Goal: Transaction & Acquisition: Purchase product/service

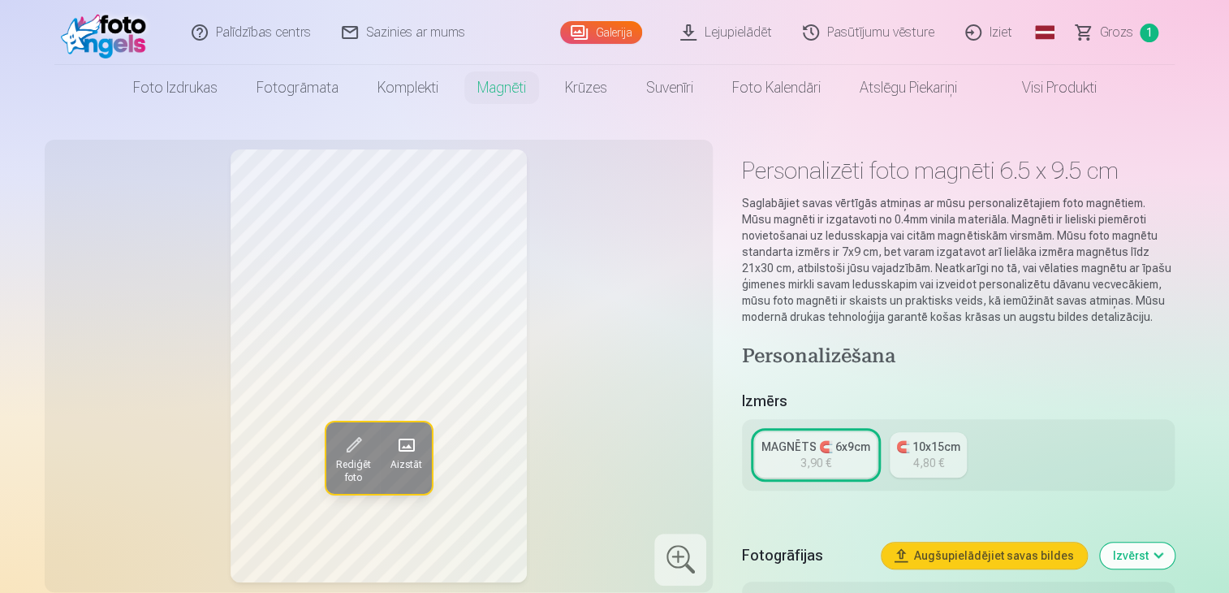
click at [1107, 31] on span "Grozs" at bounding box center [1116, 32] width 33 height 19
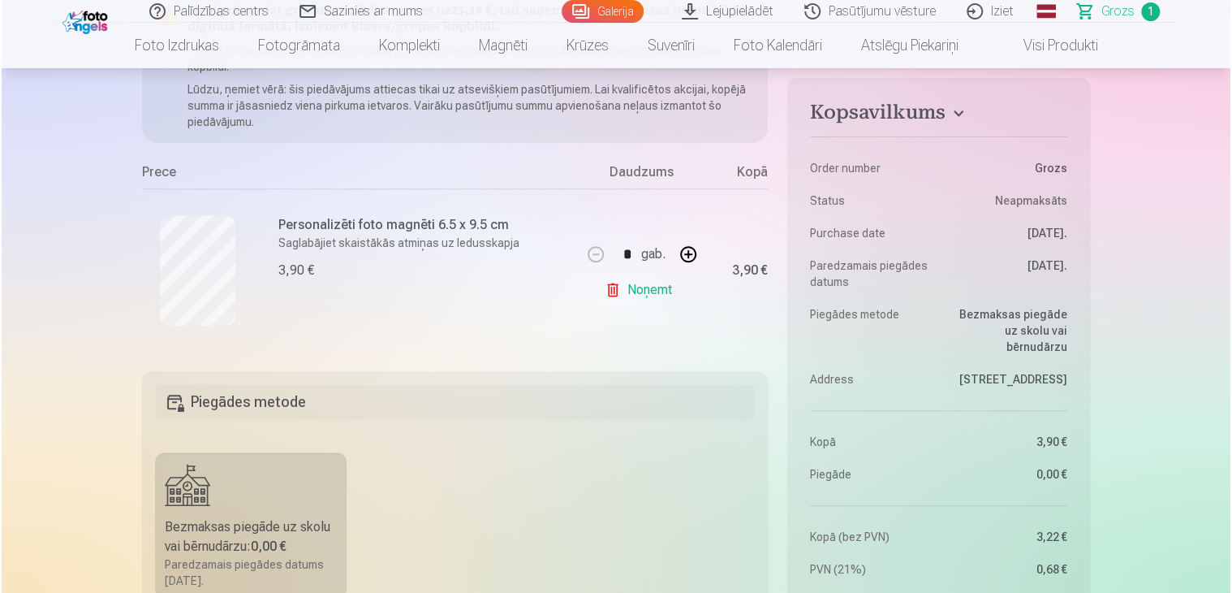
scroll to position [235, 0]
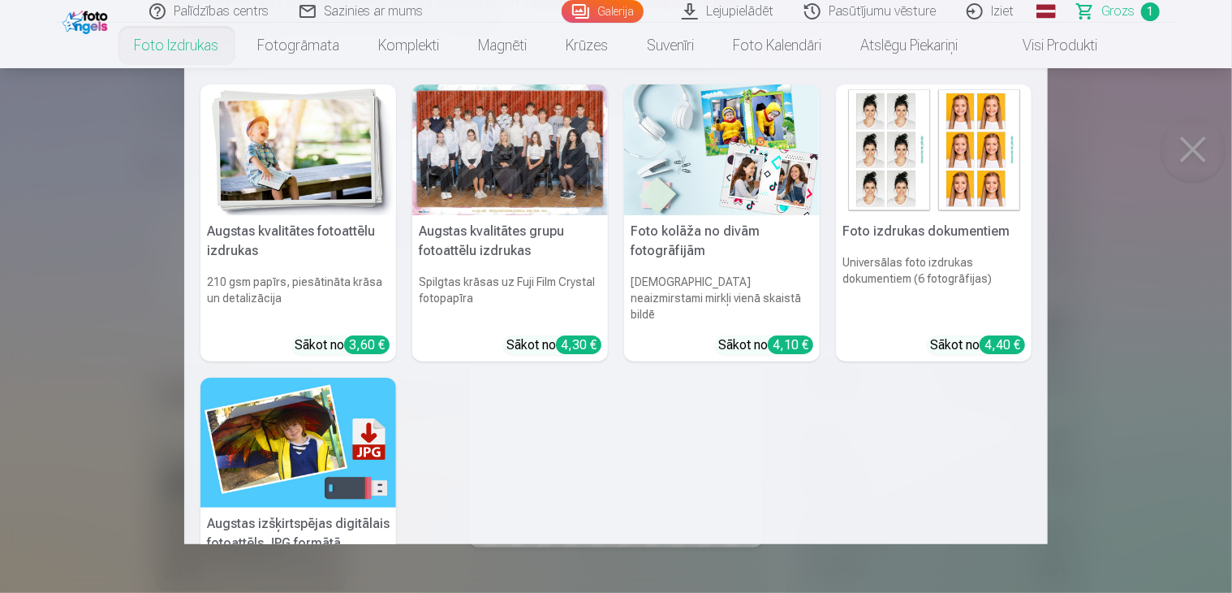
click at [306, 148] on img at bounding box center [299, 149] width 196 height 131
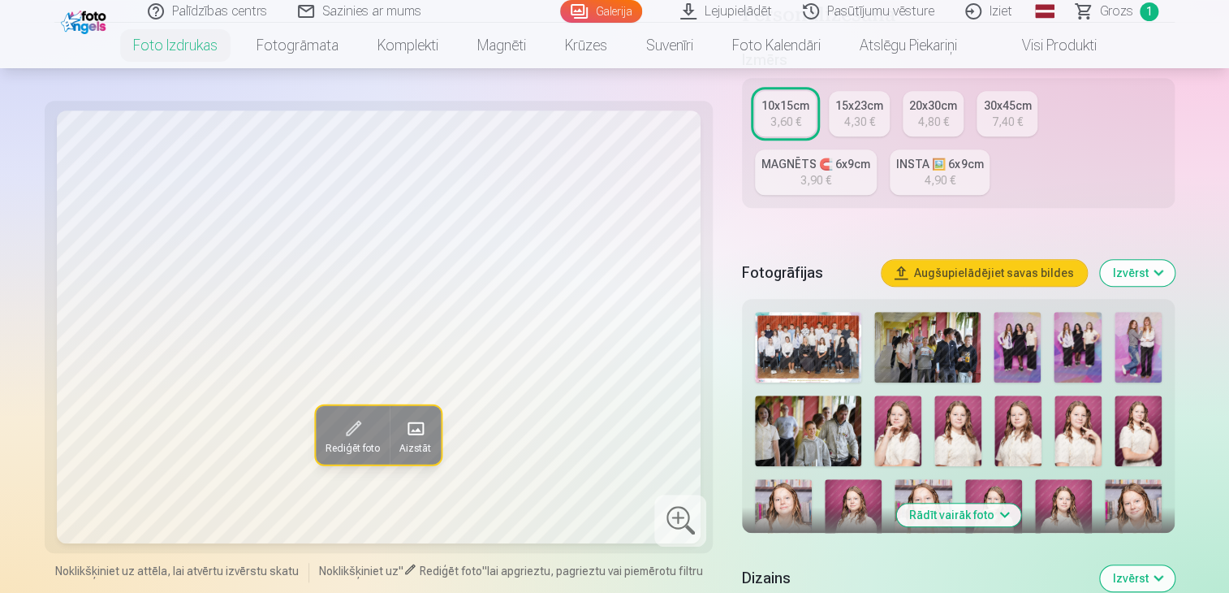
scroll to position [362, 0]
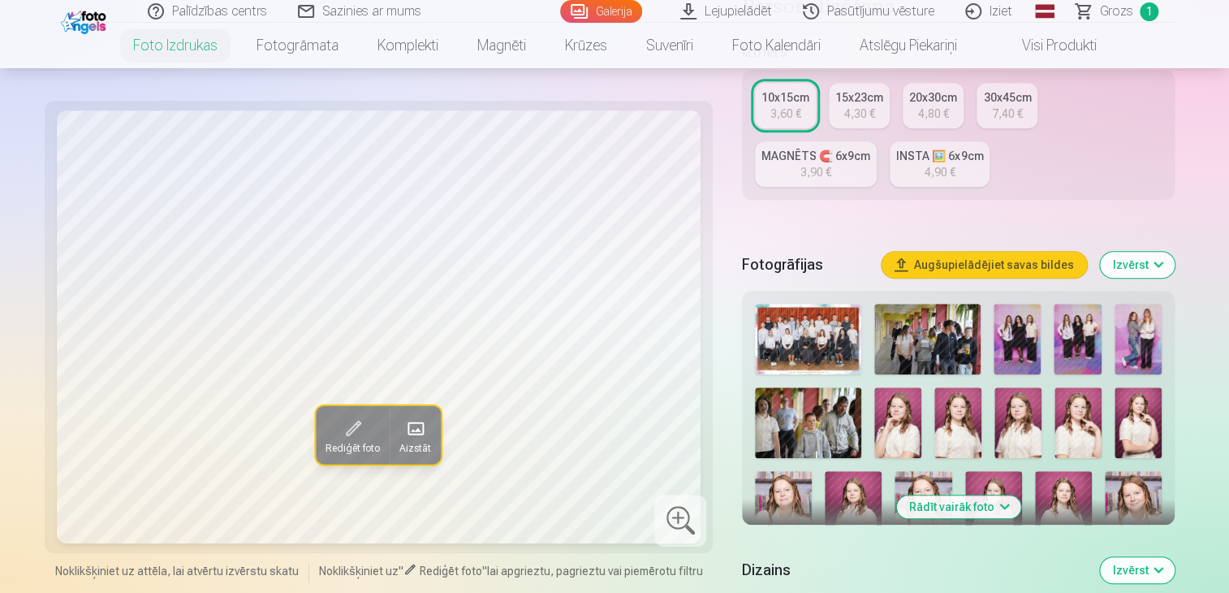
click at [824, 443] on img at bounding box center [808, 422] width 106 height 71
click at [835, 342] on img at bounding box center [808, 339] width 106 height 71
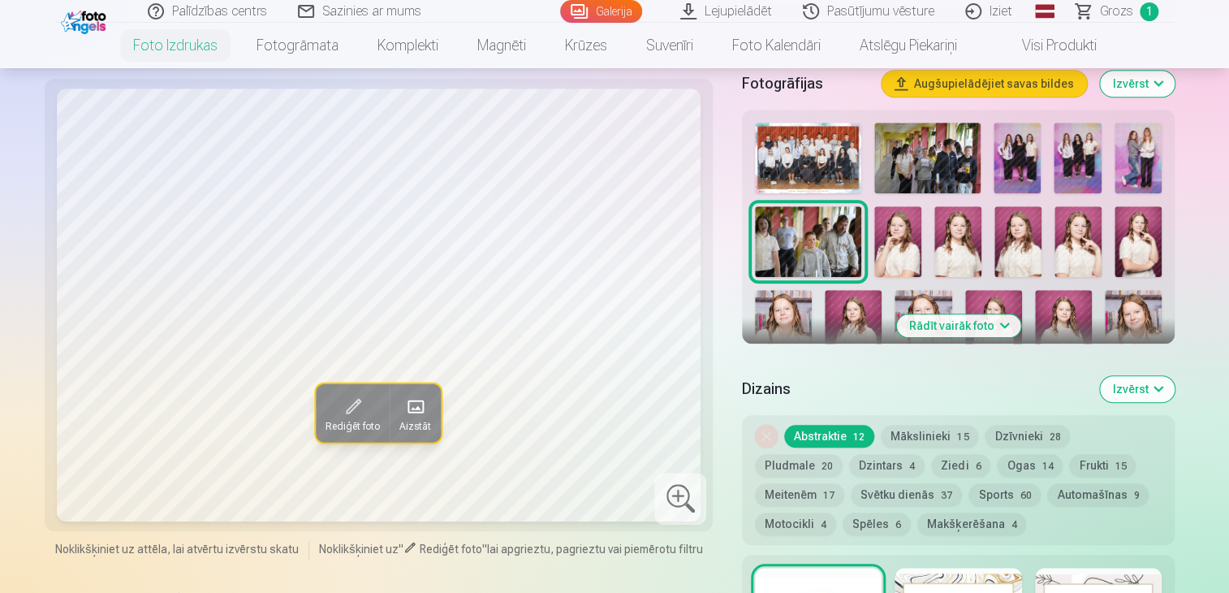
scroll to position [528, 0]
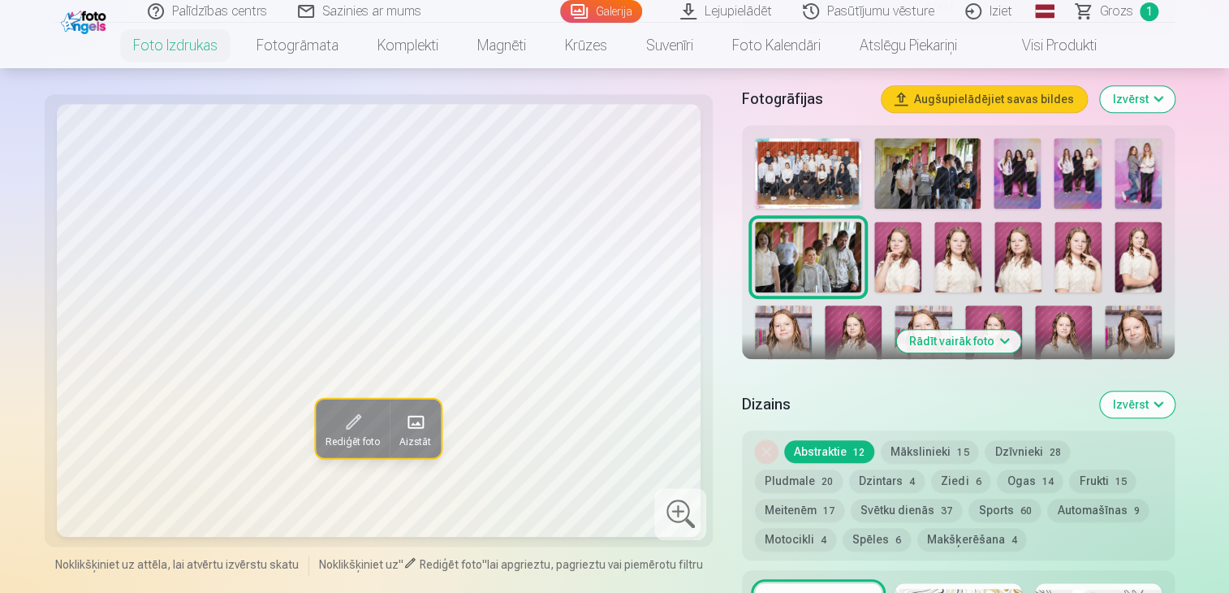
click at [985, 343] on button "Rādīt vairāk foto" at bounding box center [958, 341] width 124 height 23
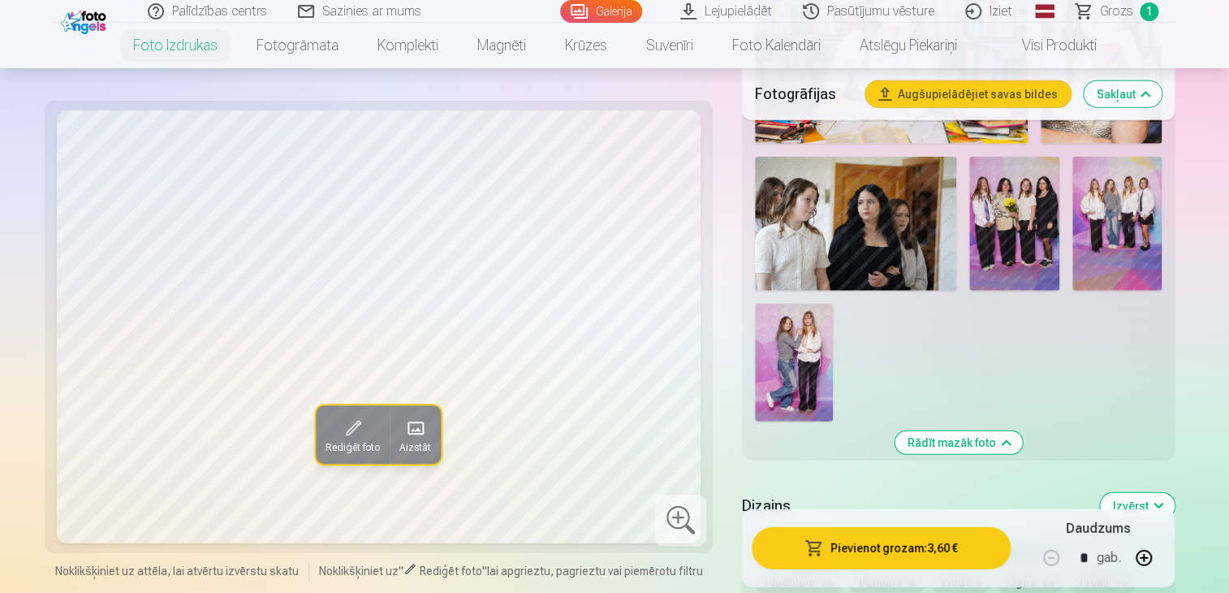
scroll to position [1955, 0]
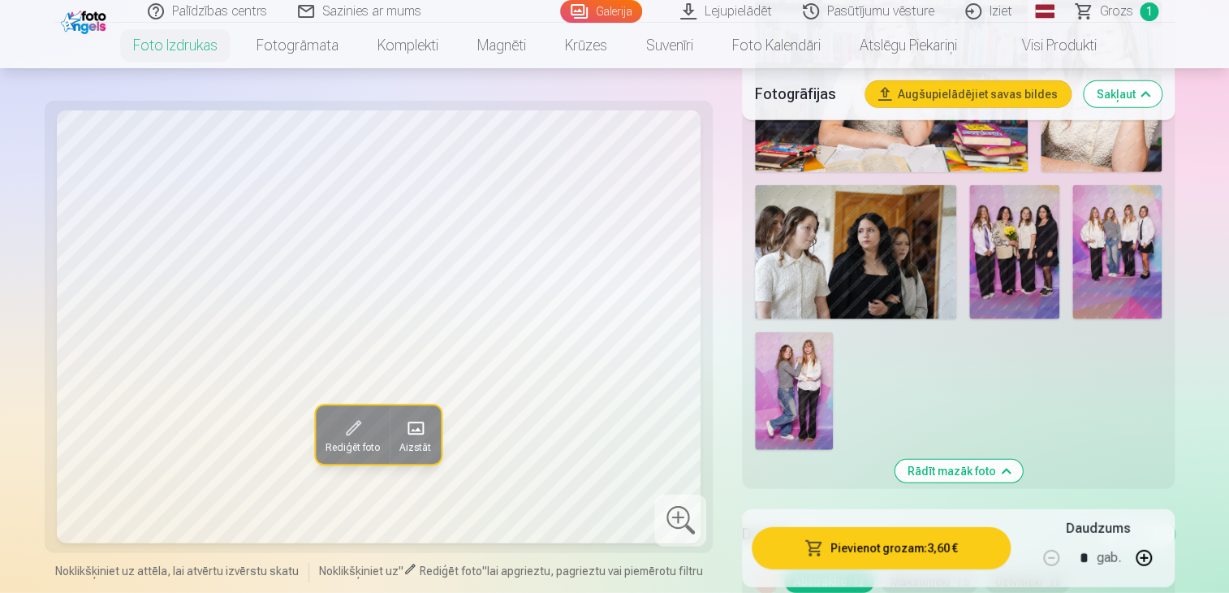
click at [1007, 252] on img at bounding box center [1013, 252] width 89 height 135
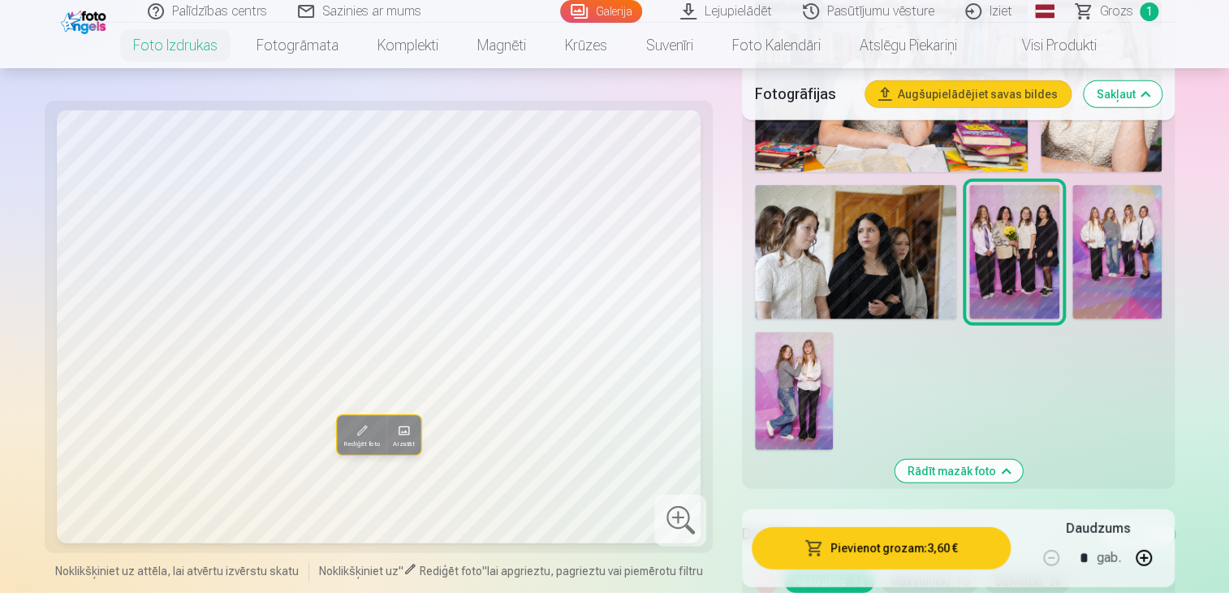
click at [1007, 252] on img at bounding box center [1013, 252] width 89 height 135
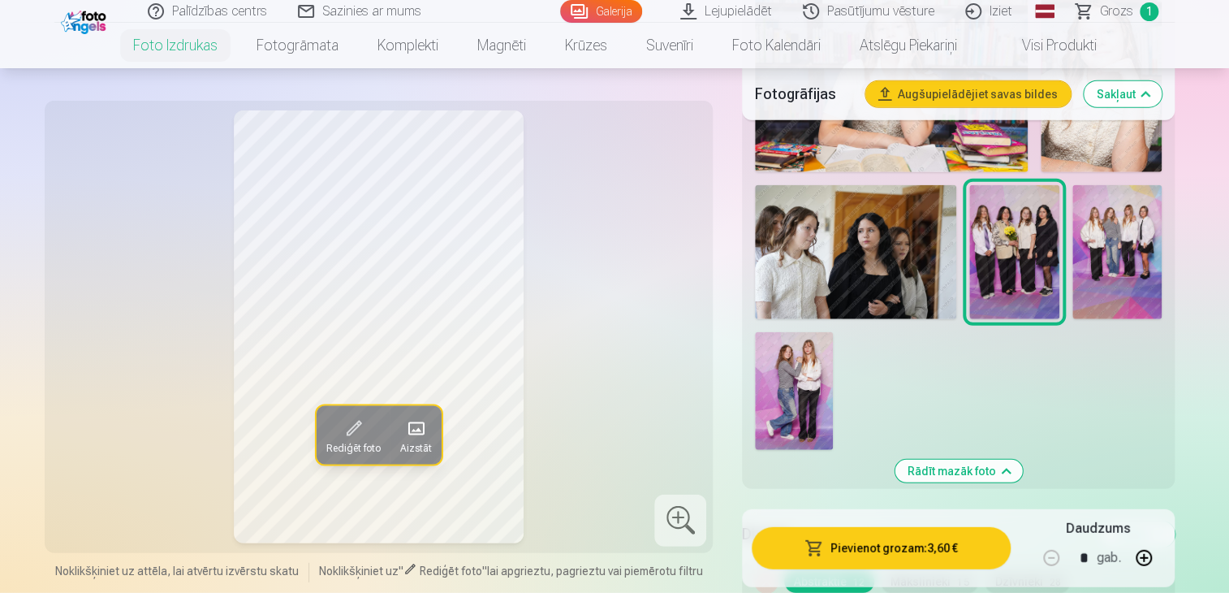
click at [791, 405] on img at bounding box center [794, 390] width 78 height 117
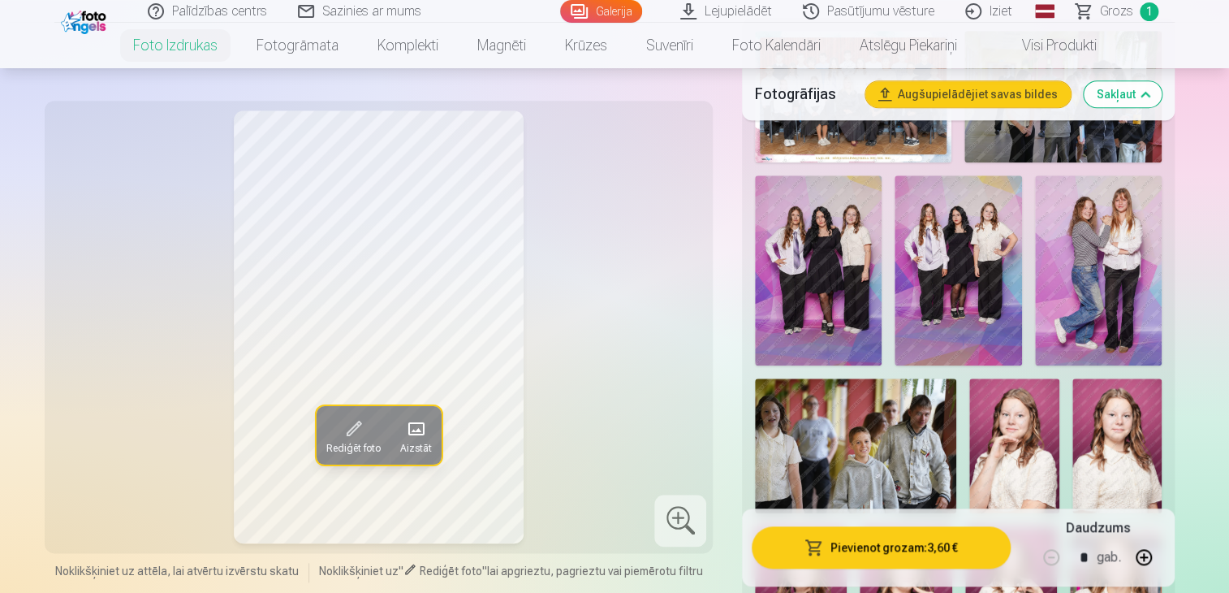
scroll to position [616, 0]
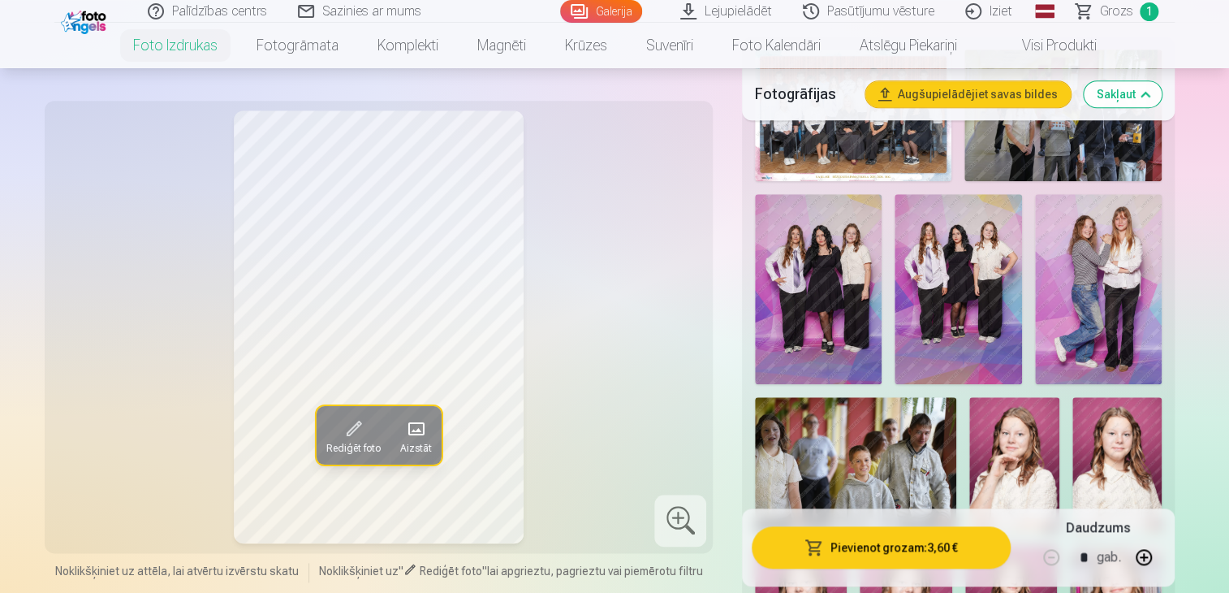
click at [1087, 257] on img at bounding box center [1098, 289] width 127 height 190
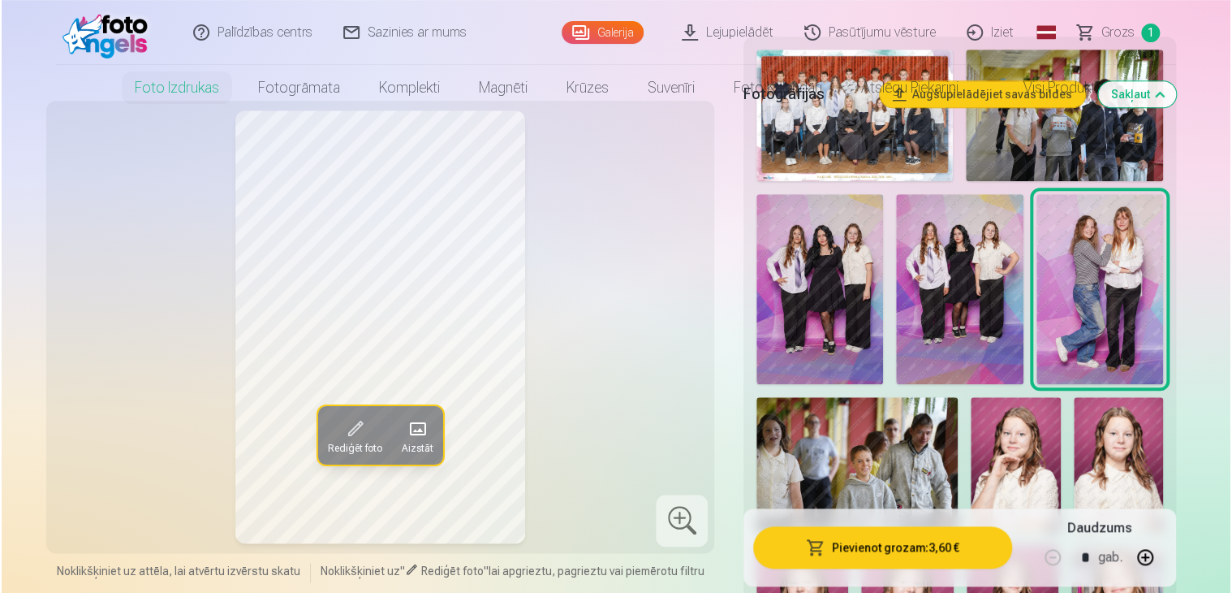
scroll to position [0, 0]
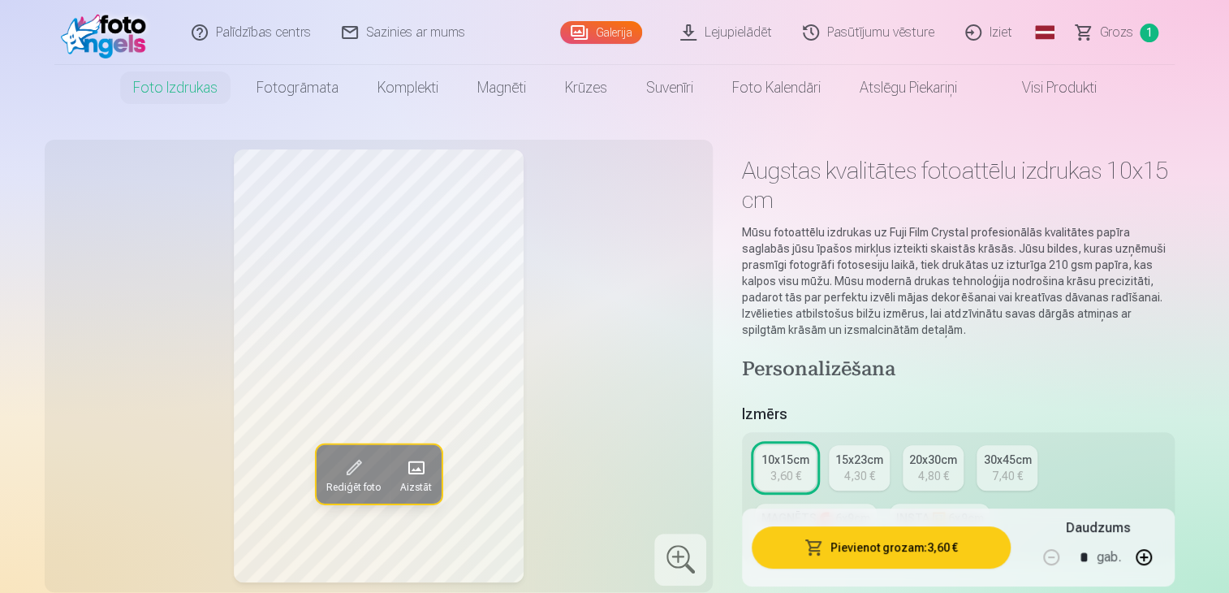
click at [882, 551] on button "Pievienot grozam : 3,60 €" at bounding box center [881, 547] width 259 height 42
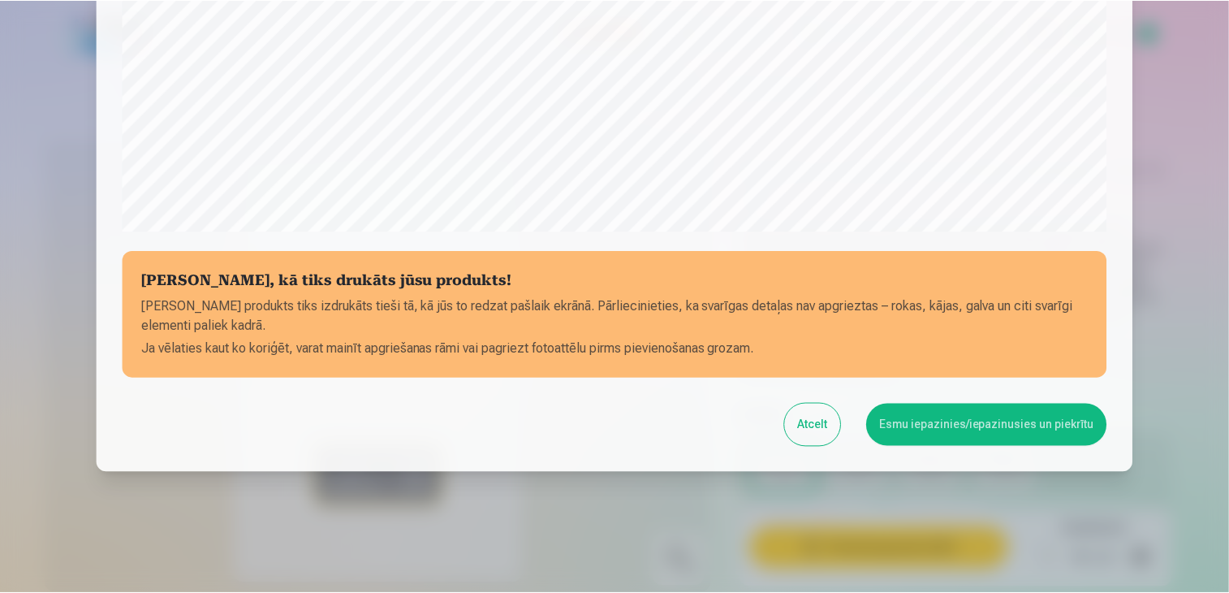
scroll to position [576, 0]
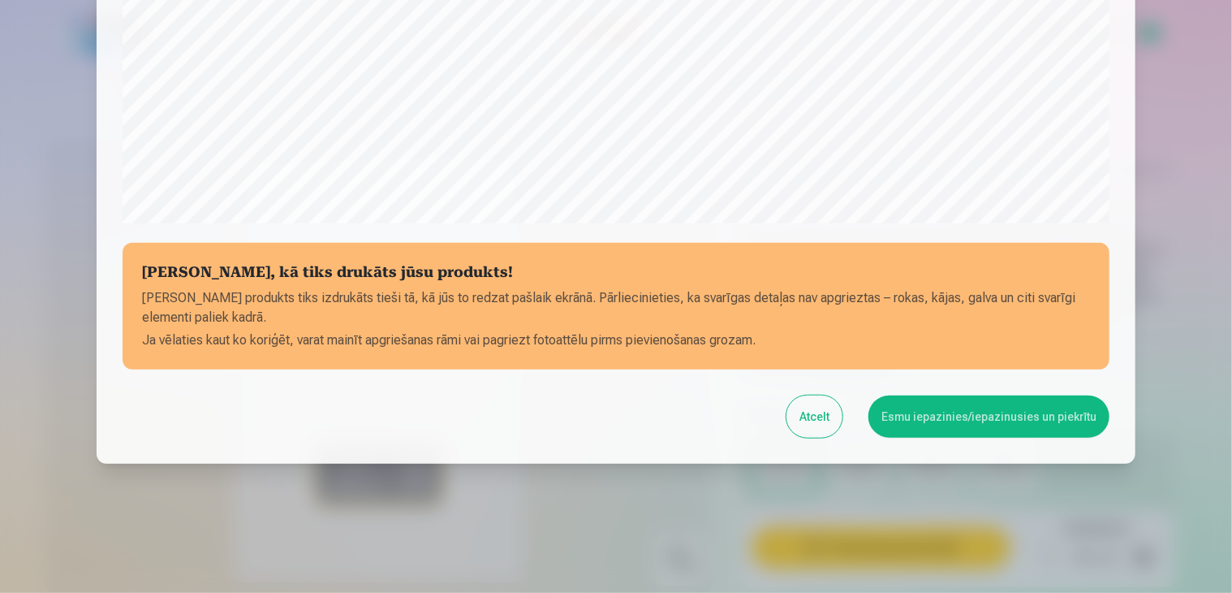
click at [1007, 425] on button "Esmu iepazinies/iepazinusies un piekrītu" at bounding box center [989, 416] width 241 height 42
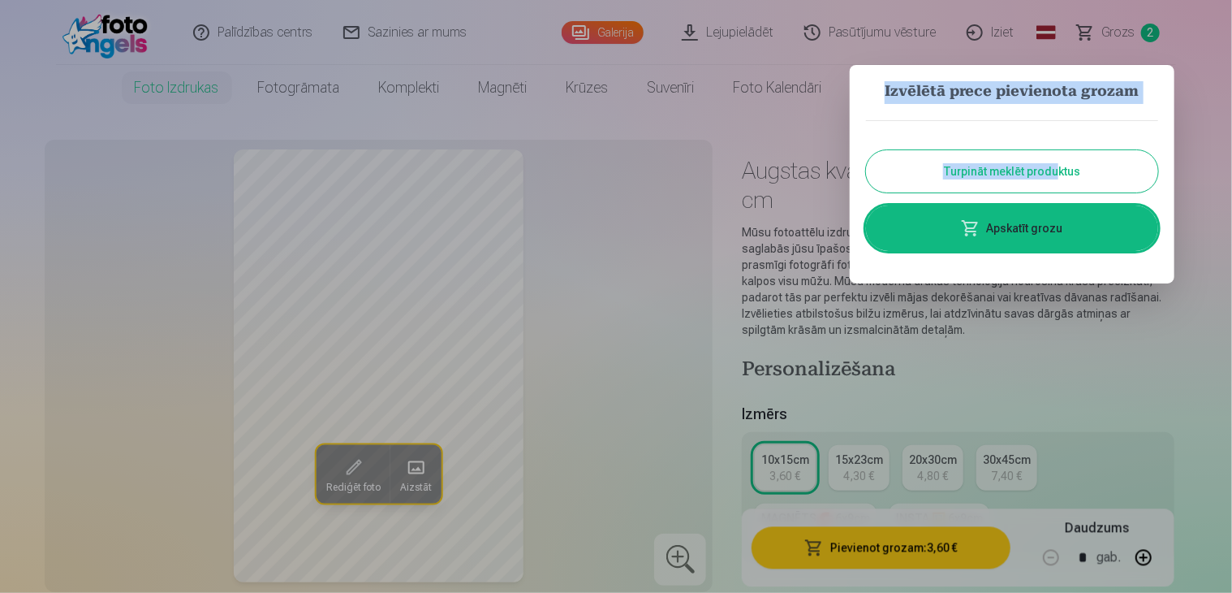
drag, startPoint x: 1007, startPoint y: 425, endPoint x: 1073, endPoint y: 188, distance: 246.8
click at [1073, 592] on div "Izvēlētā prece pievienota grozam Turpināt meklēt produktus Apskatīt grozu" at bounding box center [614, 593] width 1229 height 0
click at [1039, 222] on link "Apskatīt grozu" at bounding box center [1012, 227] width 292 height 45
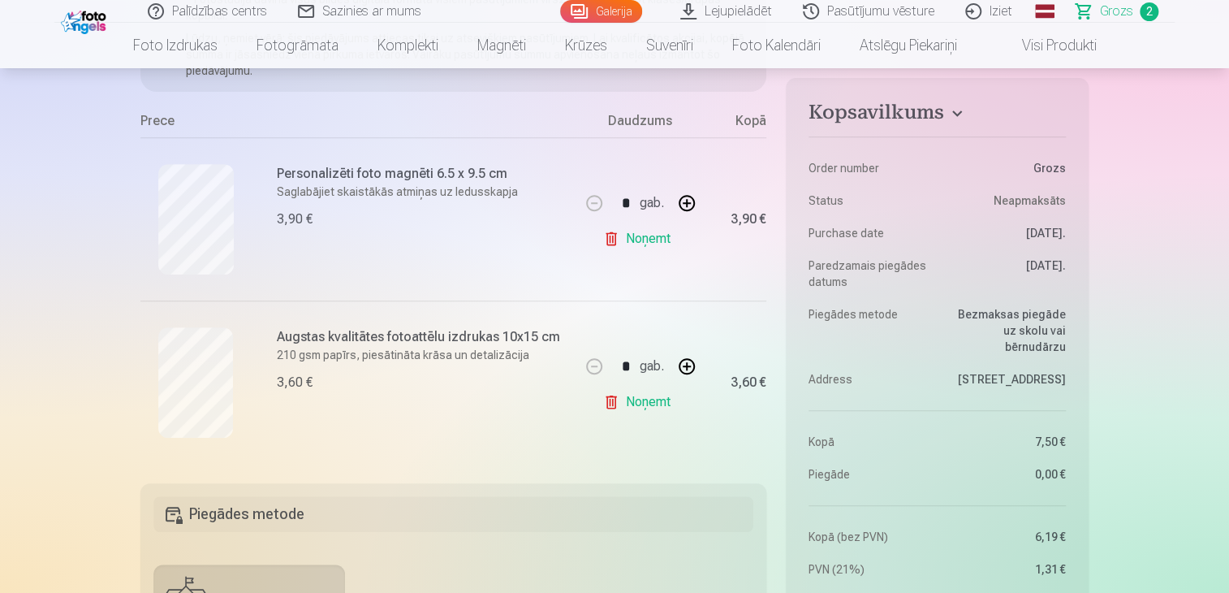
scroll to position [286, 0]
